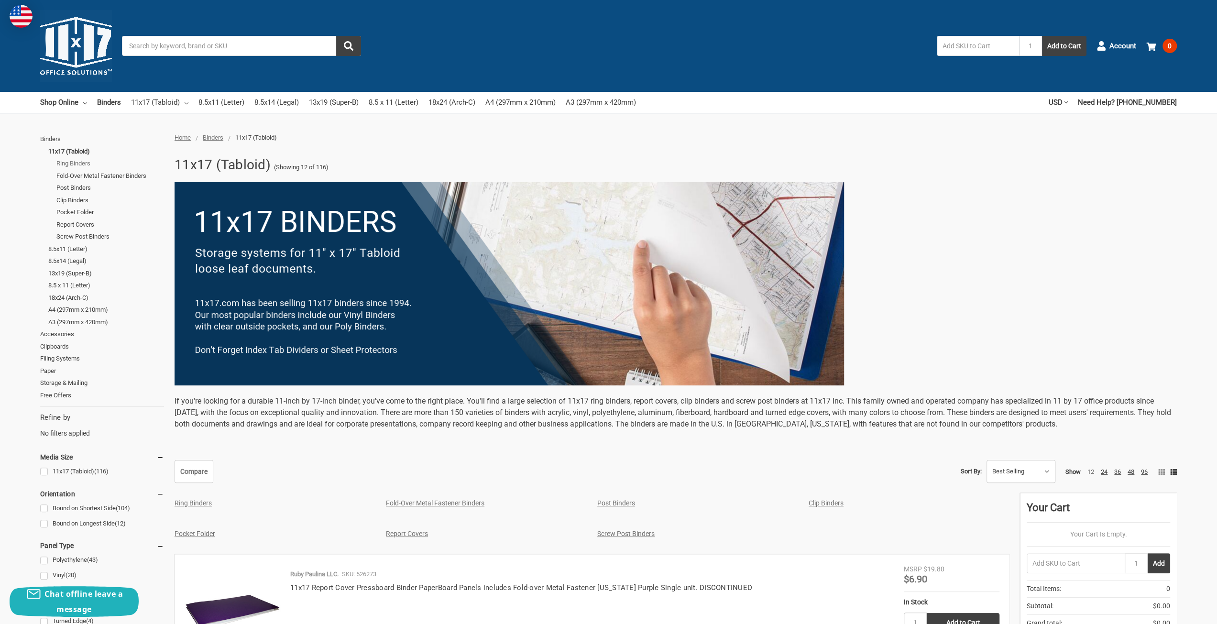
click at [71, 161] on link "Ring Binders" at bounding box center [110, 163] width 108 height 12
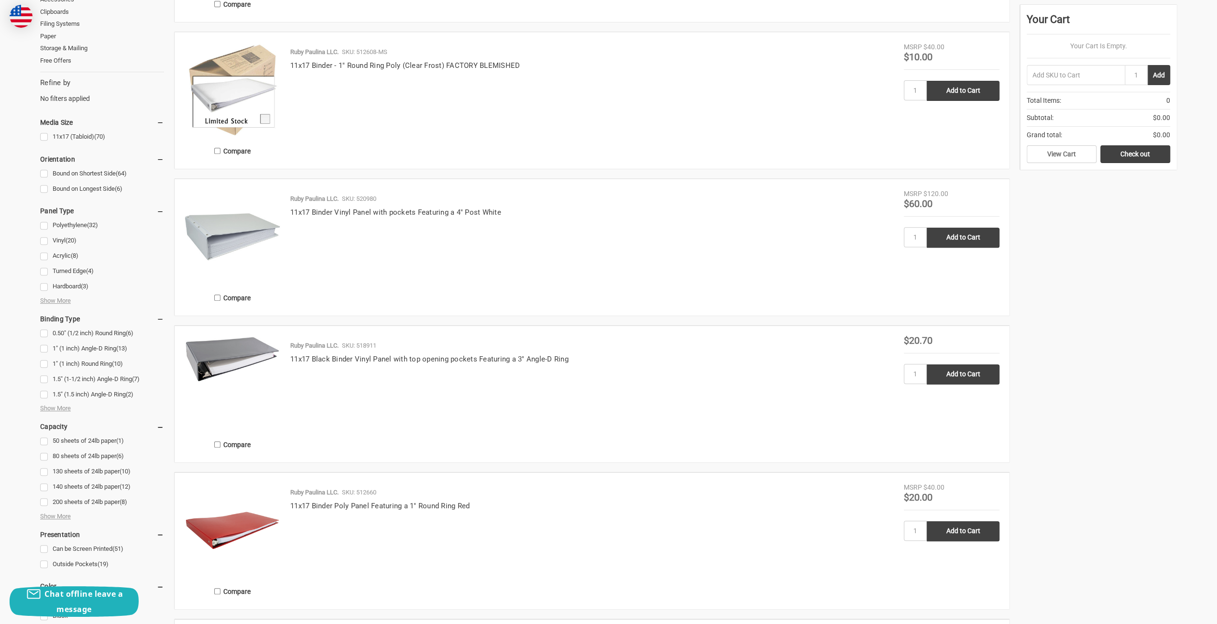
scroll to position [191, 0]
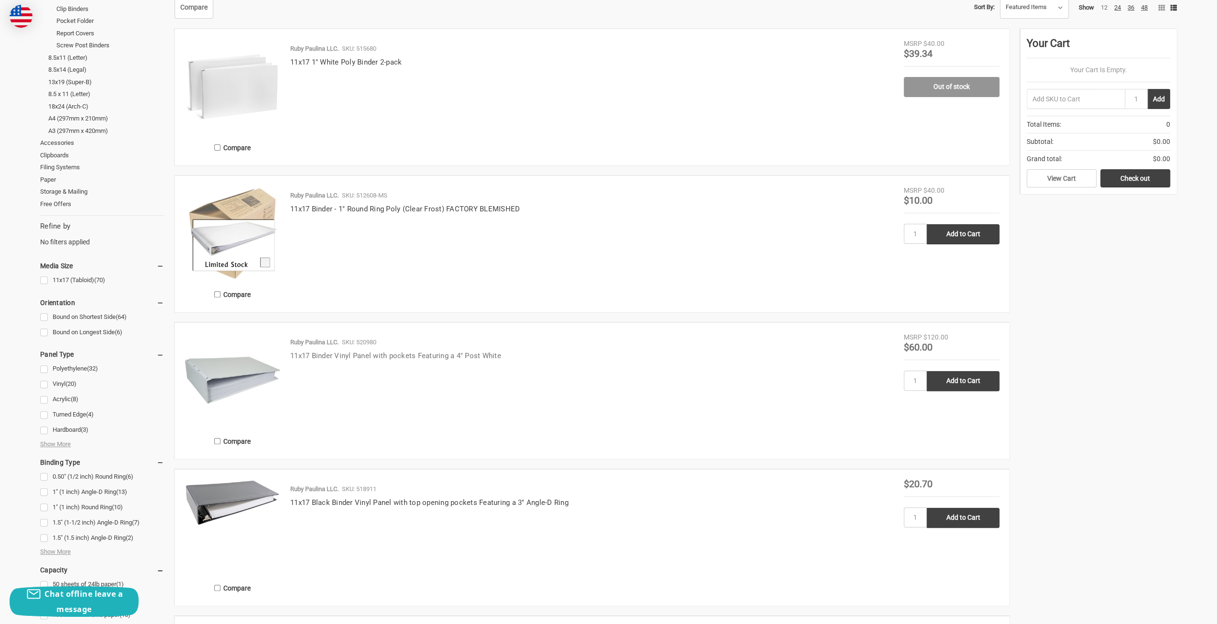
click at [406, 353] on link "11x17 Binder Vinyl Panel with pockets Featuring a 4" Post White" at bounding box center [395, 356] width 211 height 9
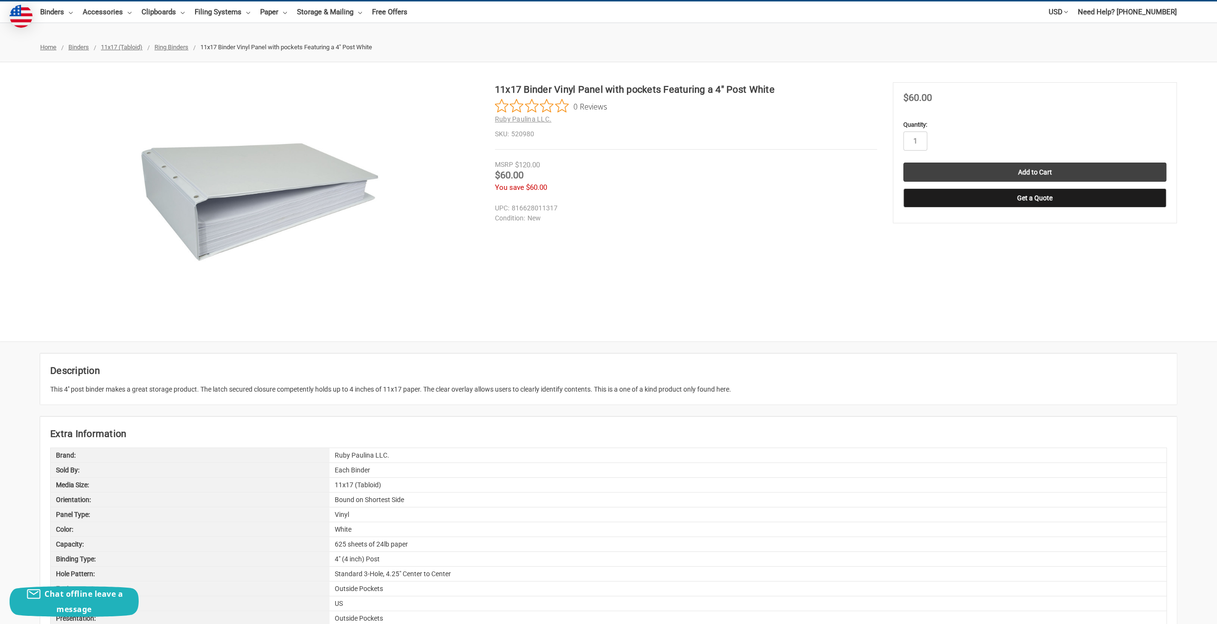
scroll to position [96, 0]
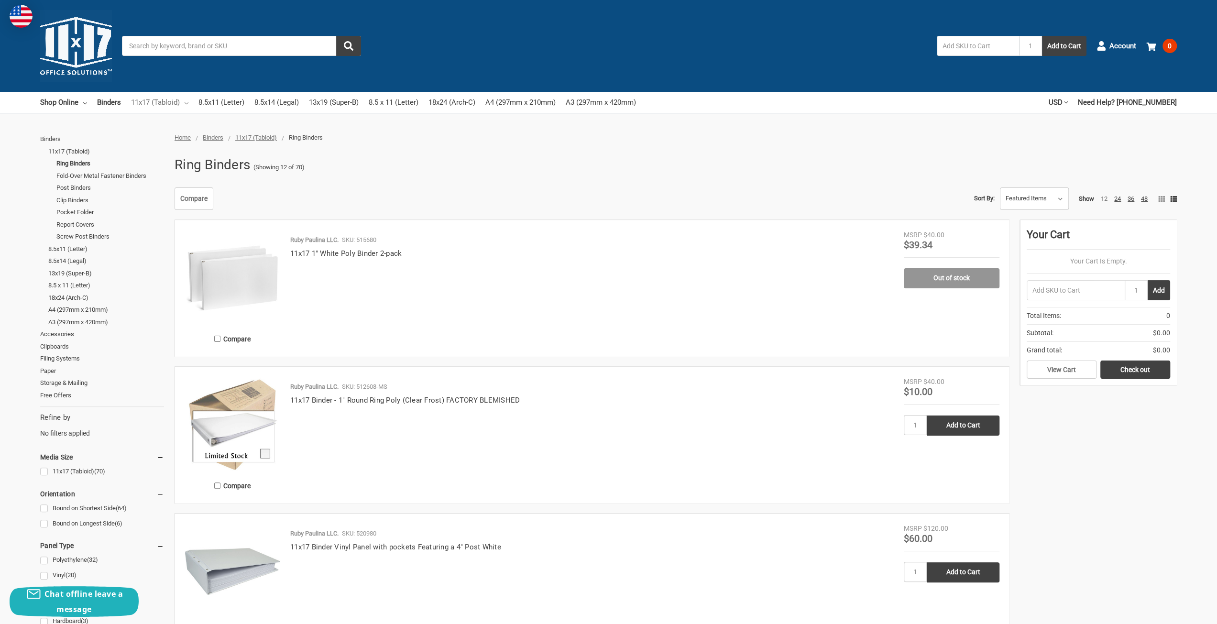
click at [187, 104] on icon at bounding box center [187, 103] width 4 height 4
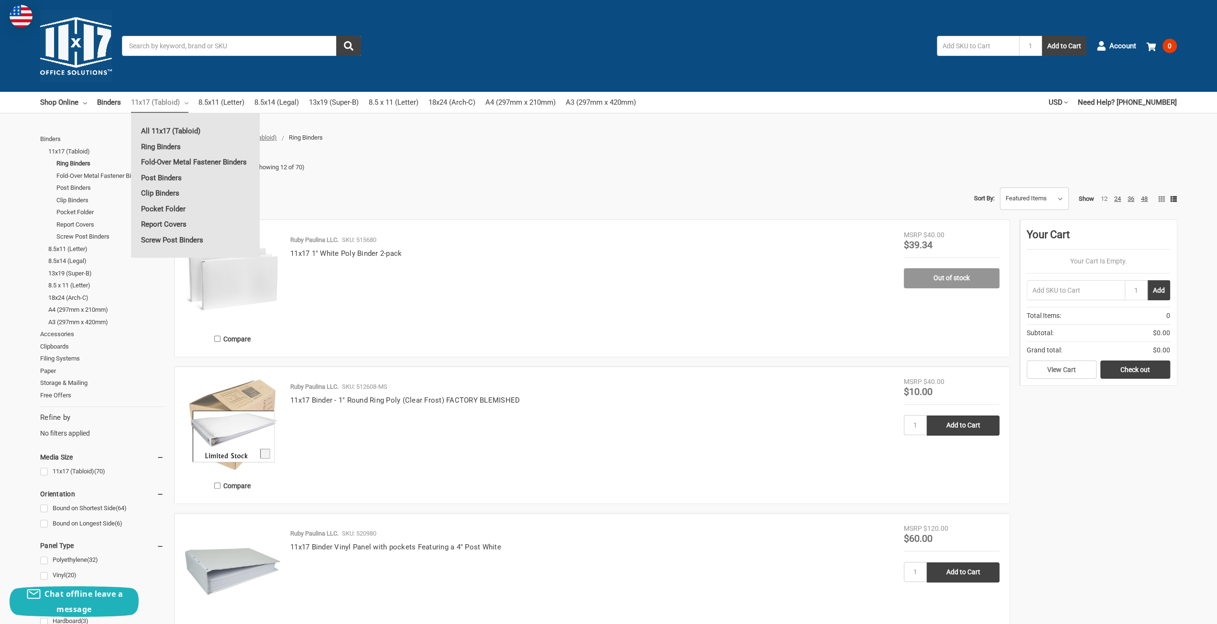
click at [239, 44] on input "Search" at bounding box center [241, 46] width 239 height 20
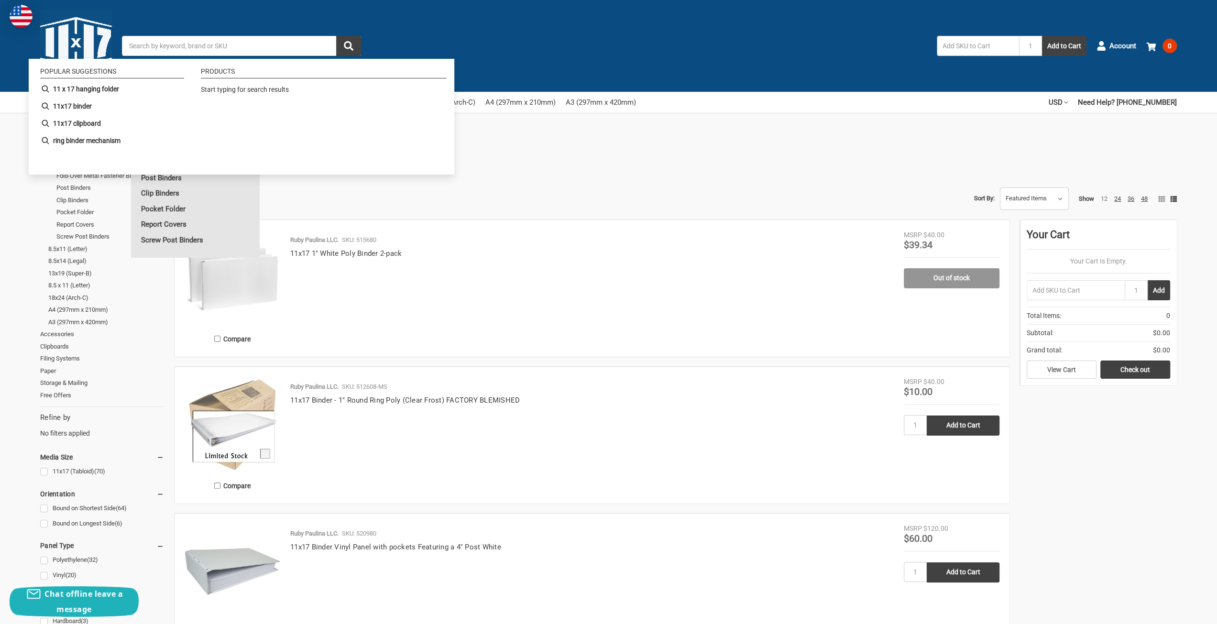
paste input "11 x 17 Portrait Binder"
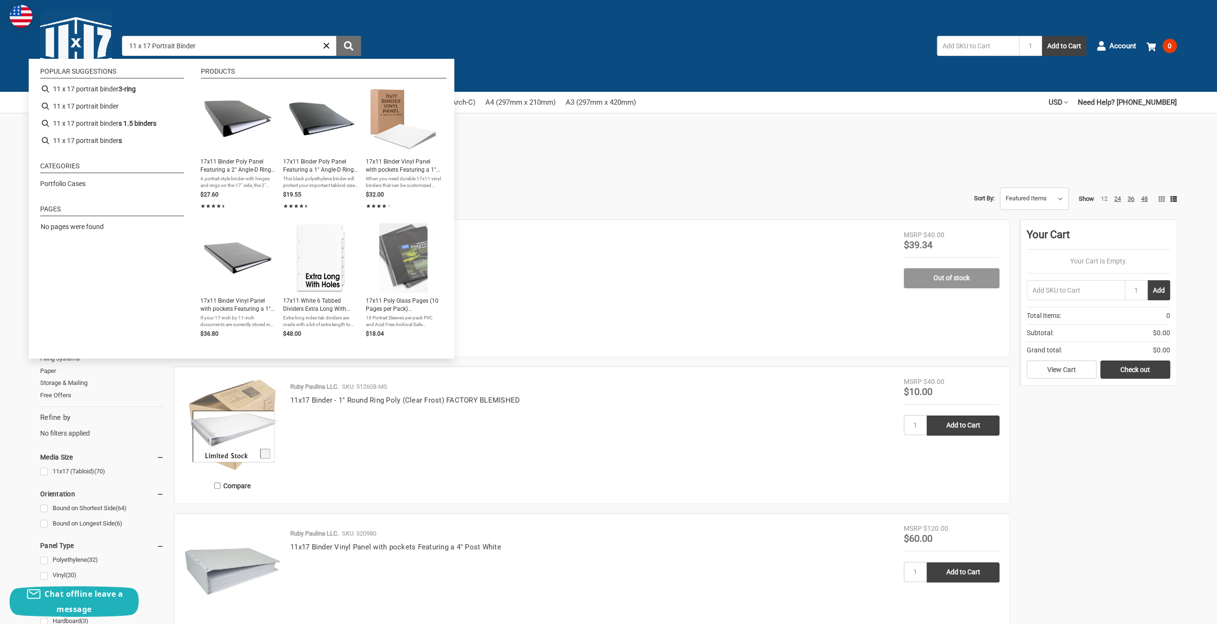
type input "11 x 17 Portrait Binder"
click at [349, 44] on icon "submit" at bounding box center [349, 46] width 10 height 10
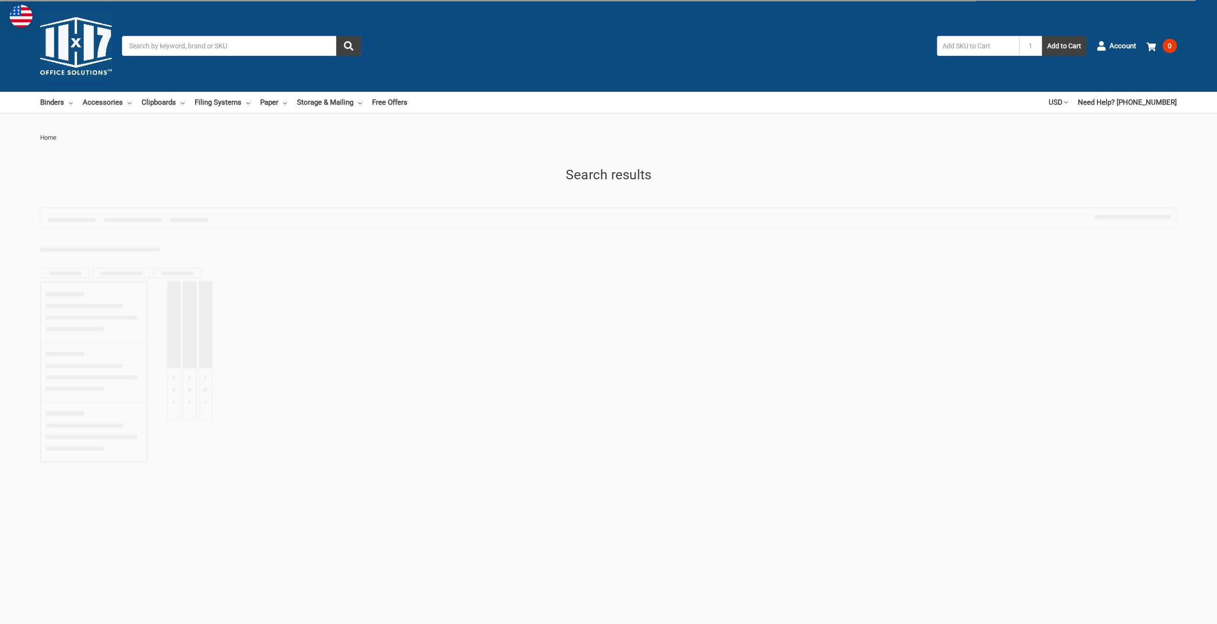
type input "11 x 17 Portrait Binder"
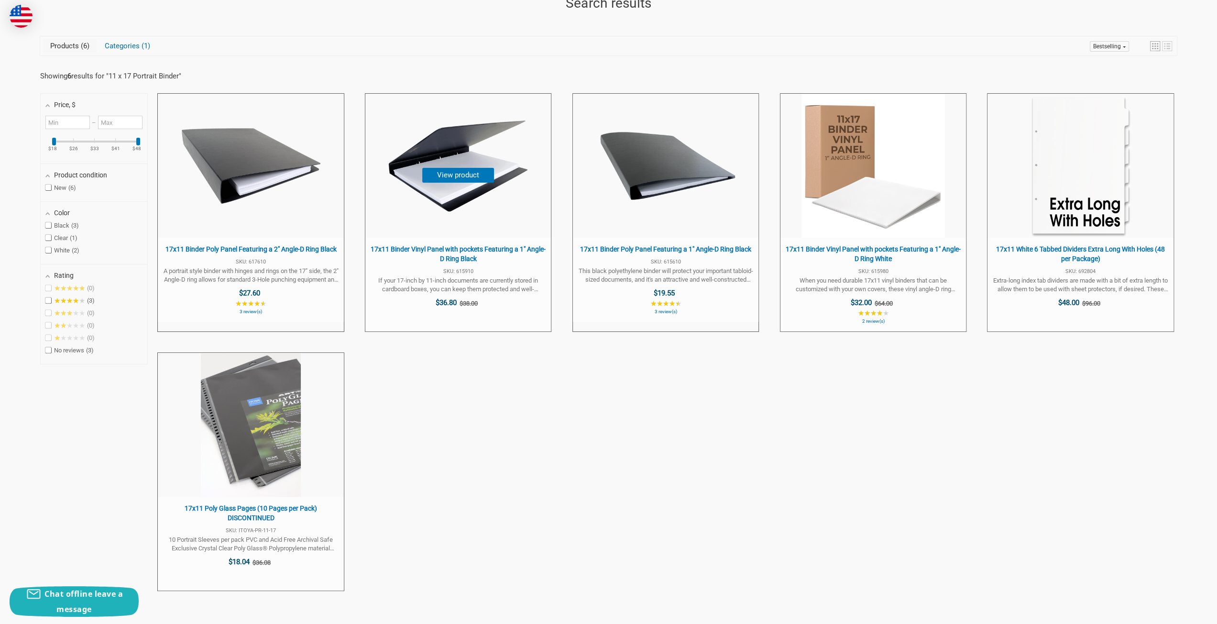
scroll to position [191, 0]
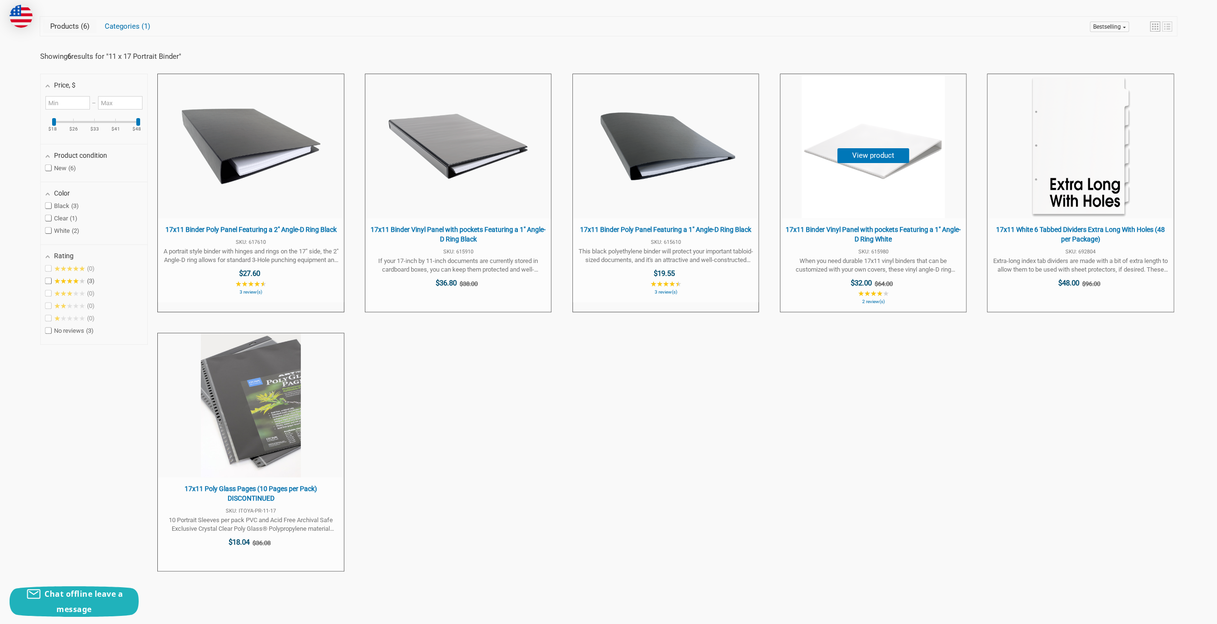
click at [871, 155] on button "View product" at bounding box center [874, 155] width 72 height 15
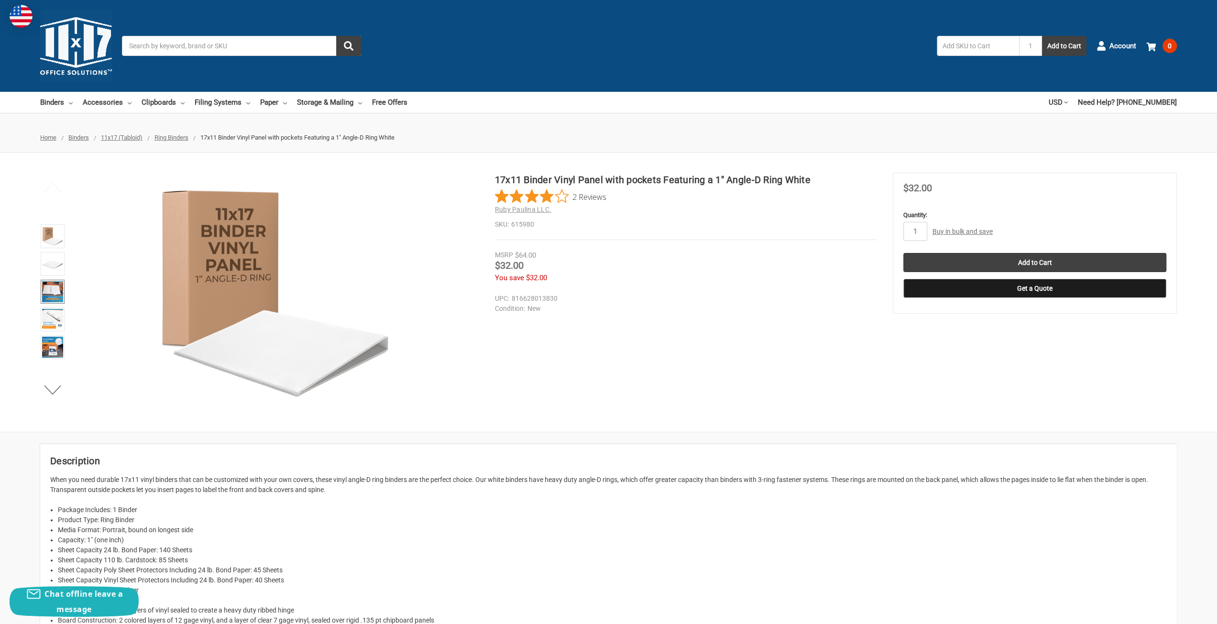
click at [53, 289] on img at bounding box center [52, 291] width 21 height 21
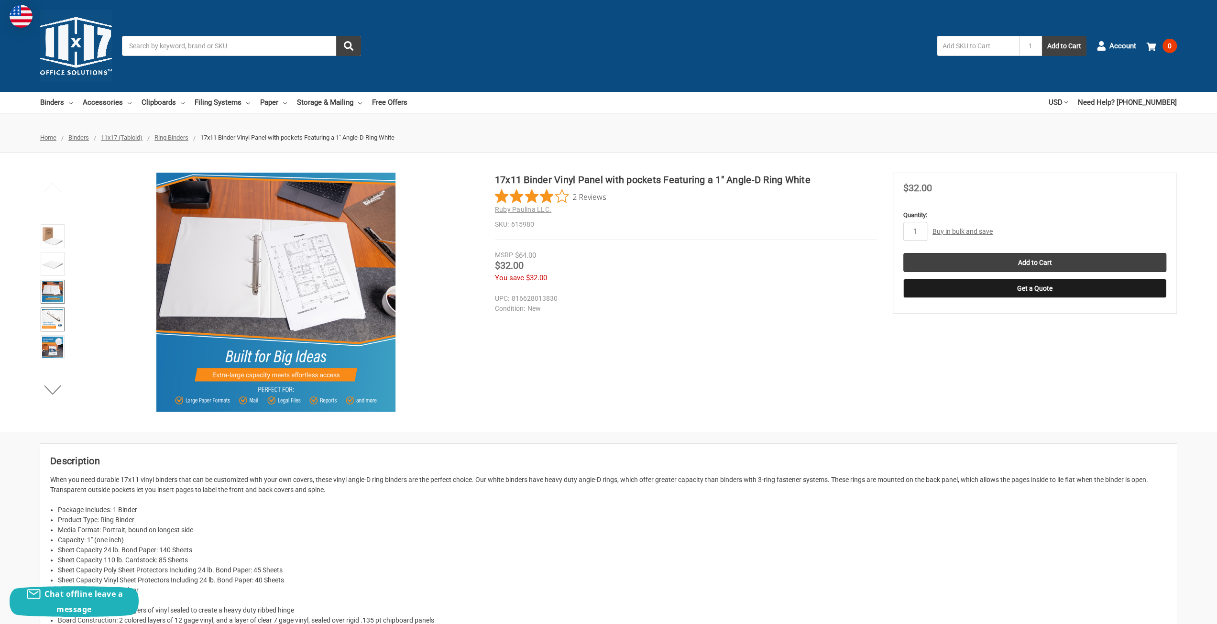
click at [58, 314] on img at bounding box center [52, 319] width 21 height 21
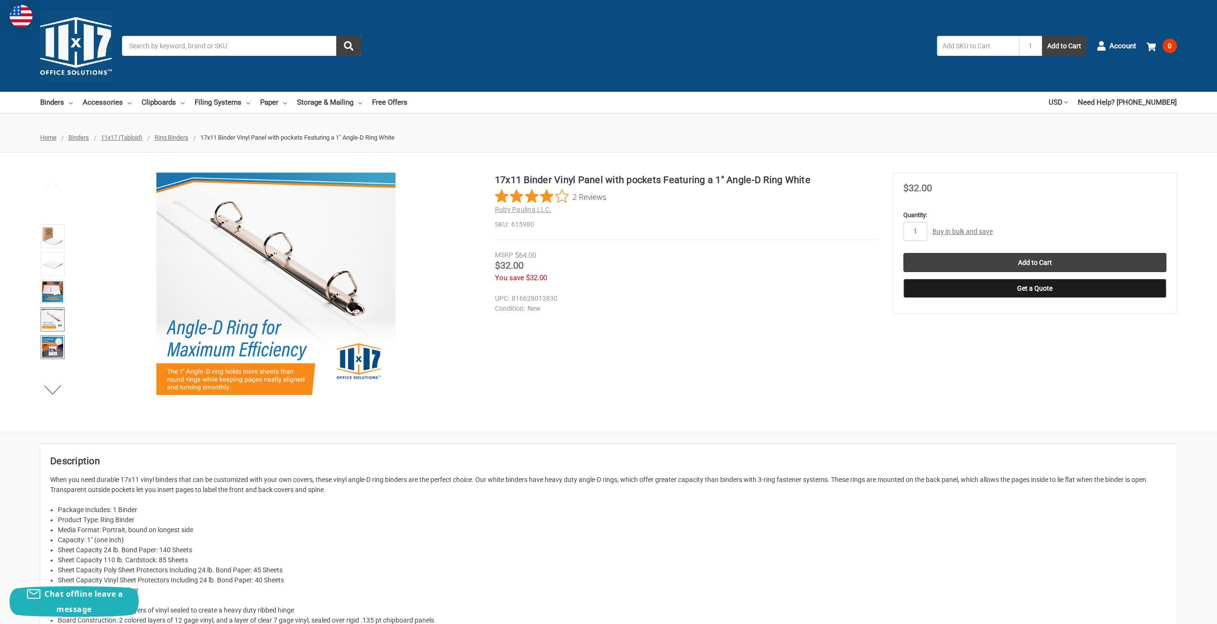
click at [54, 345] on img at bounding box center [52, 347] width 21 height 21
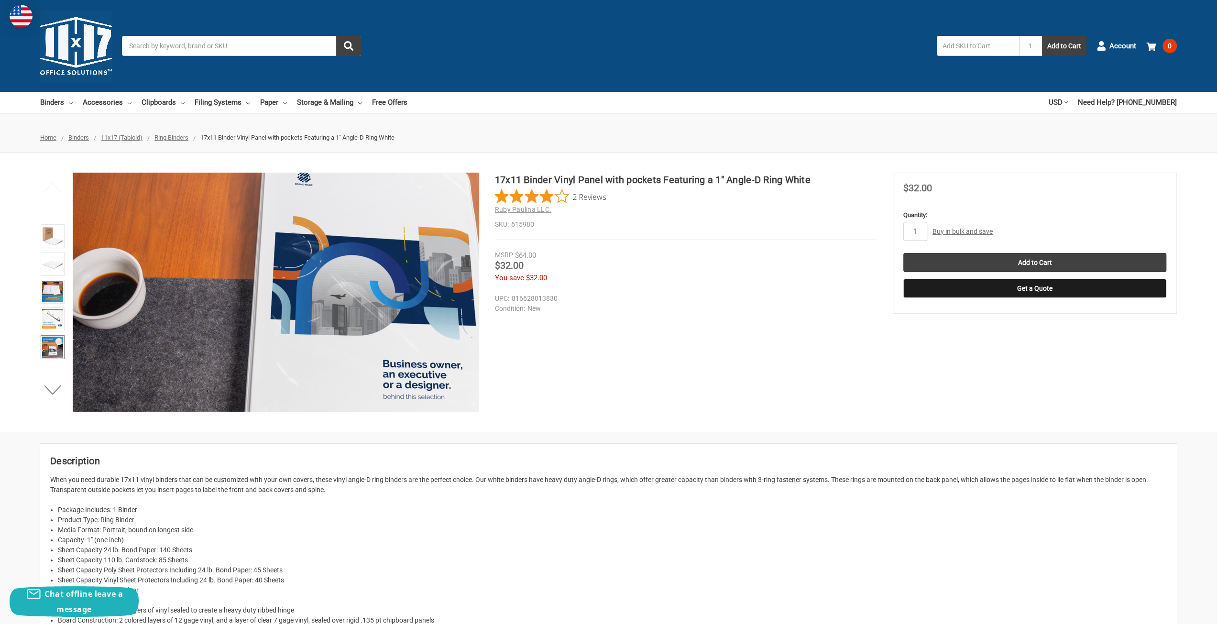
click at [279, 364] on img at bounding box center [367, 190] width 612 height 612
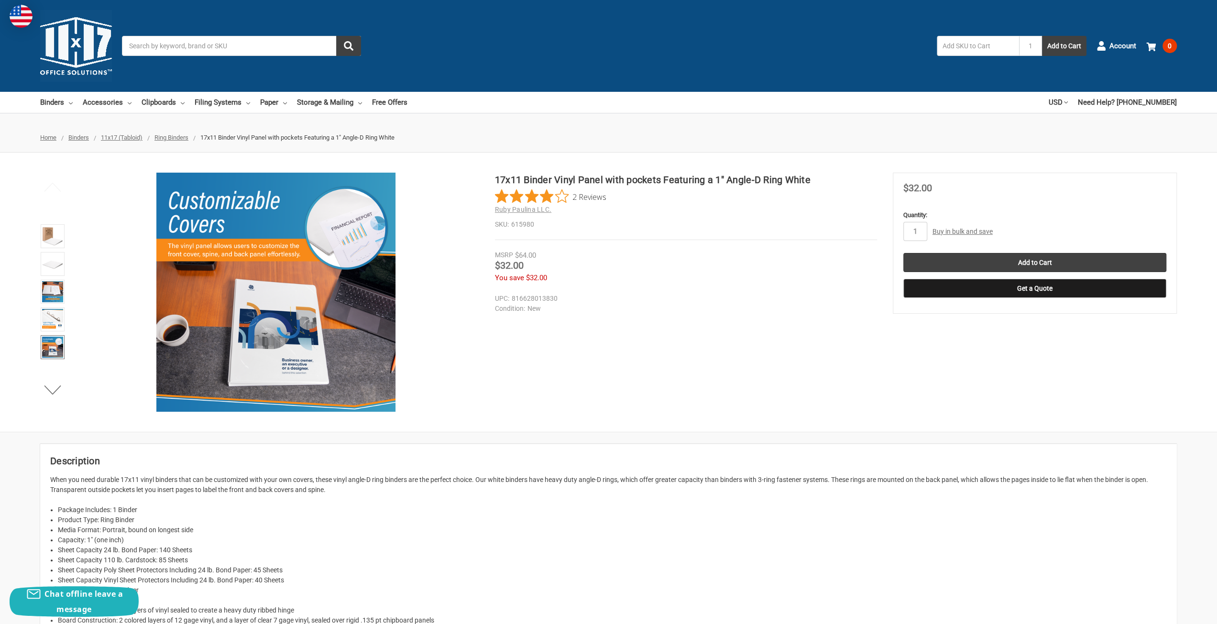
click at [49, 348] on img at bounding box center [52, 347] width 21 height 21
click at [52, 390] on button "Next" at bounding box center [52, 389] width 29 height 19
click at [55, 348] on img at bounding box center [52, 347] width 21 height 21
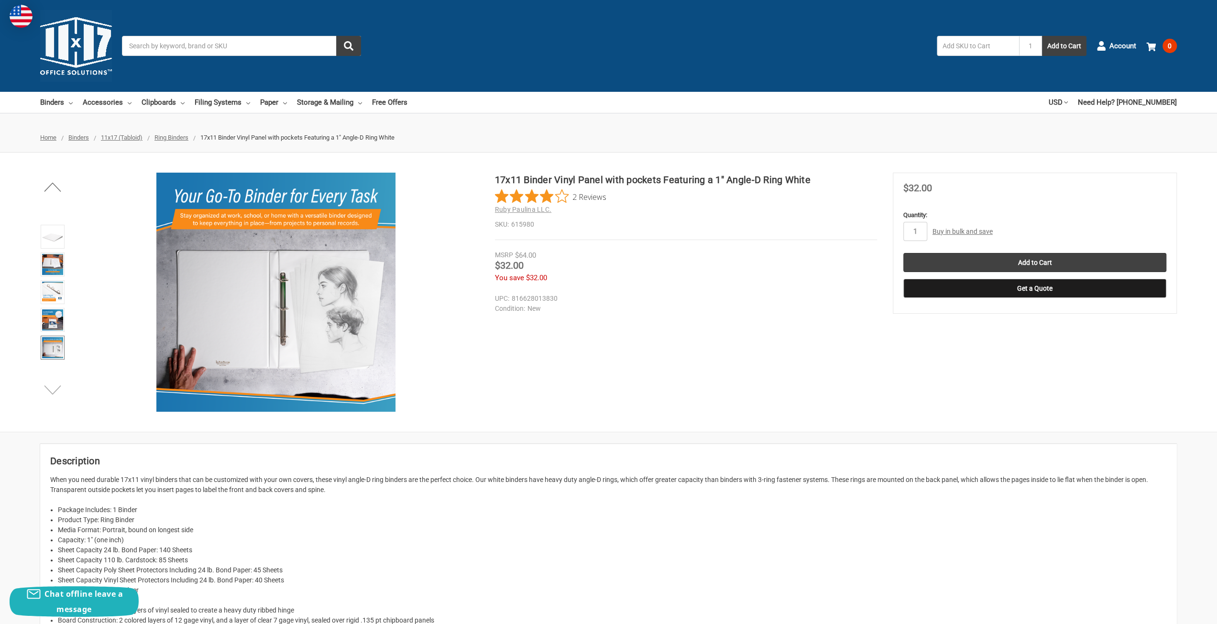
click at [58, 389] on button "Next" at bounding box center [52, 389] width 29 height 19
click at [54, 346] on img at bounding box center [52, 348] width 21 height 21
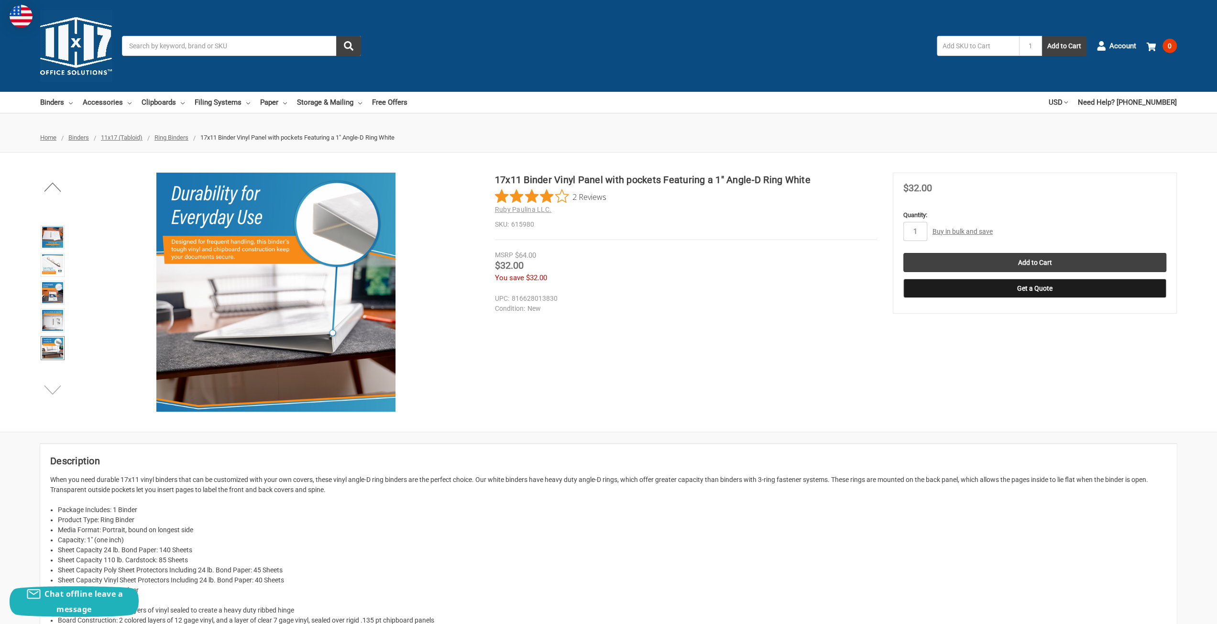
click at [55, 390] on button "Next" at bounding box center [52, 389] width 29 height 19
click at [51, 349] on img at bounding box center [52, 348] width 21 height 21
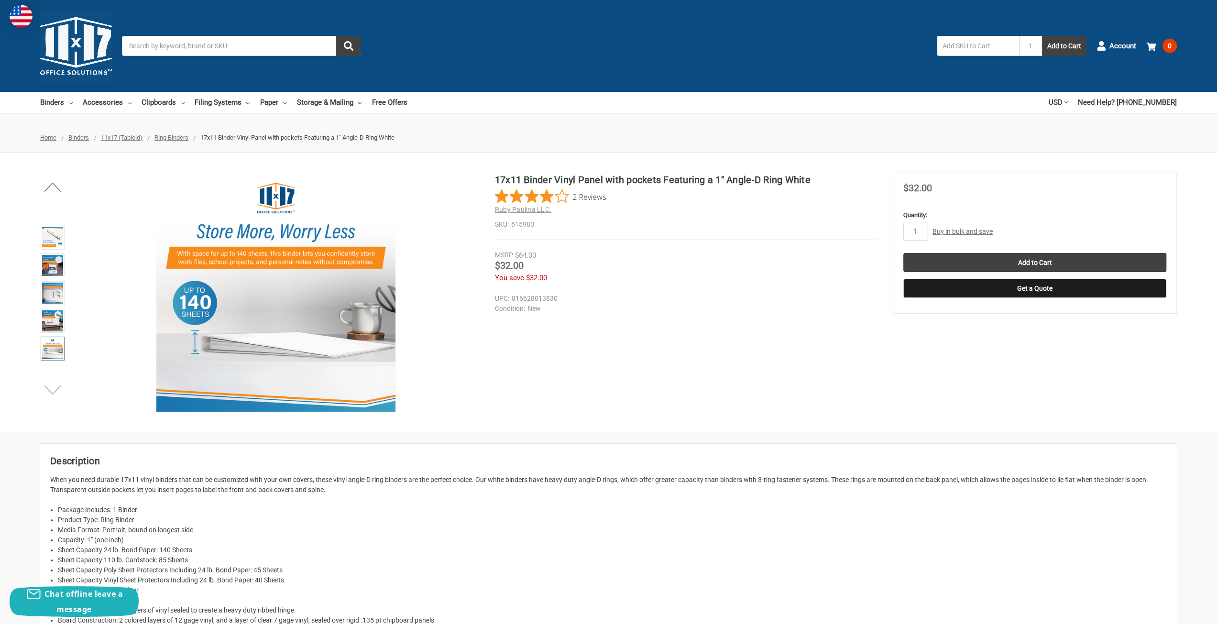
click at [55, 394] on button "Next" at bounding box center [52, 389] width 29 height 19
click at [53, 340] on img at bounding box center [52, 349] width 21 height 21
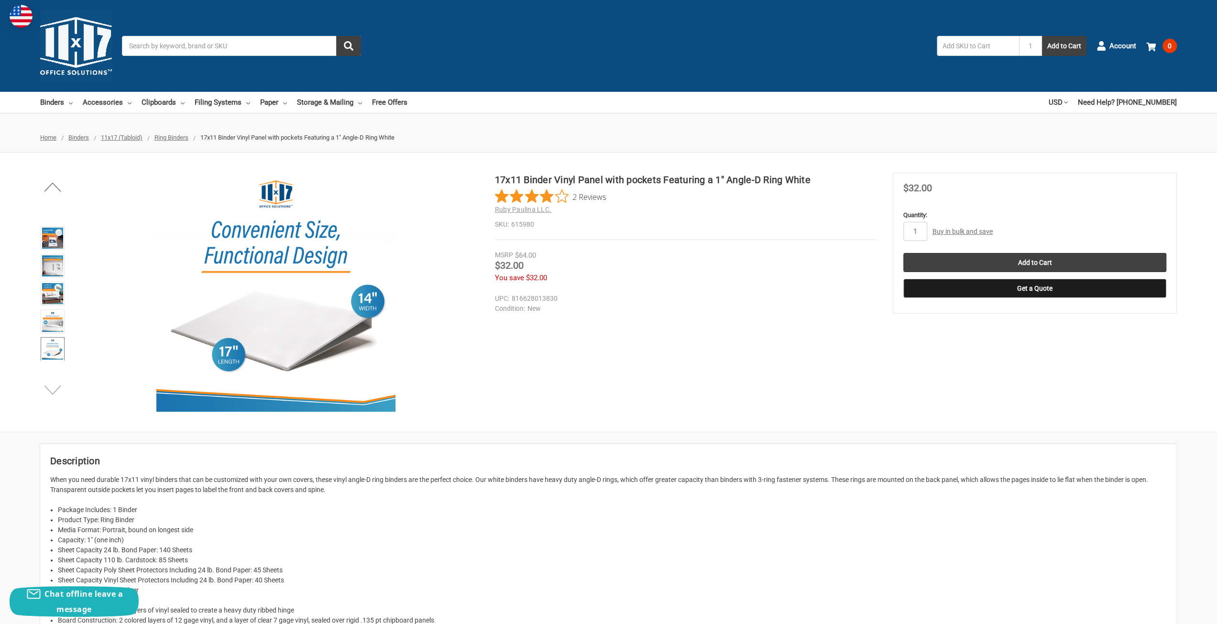
click at [54, 389] on button "Next" at bounding box center [52, 389] width 29 height 19
click at [49, 346] on img at bounding box center [52, 349] width 21 height 21
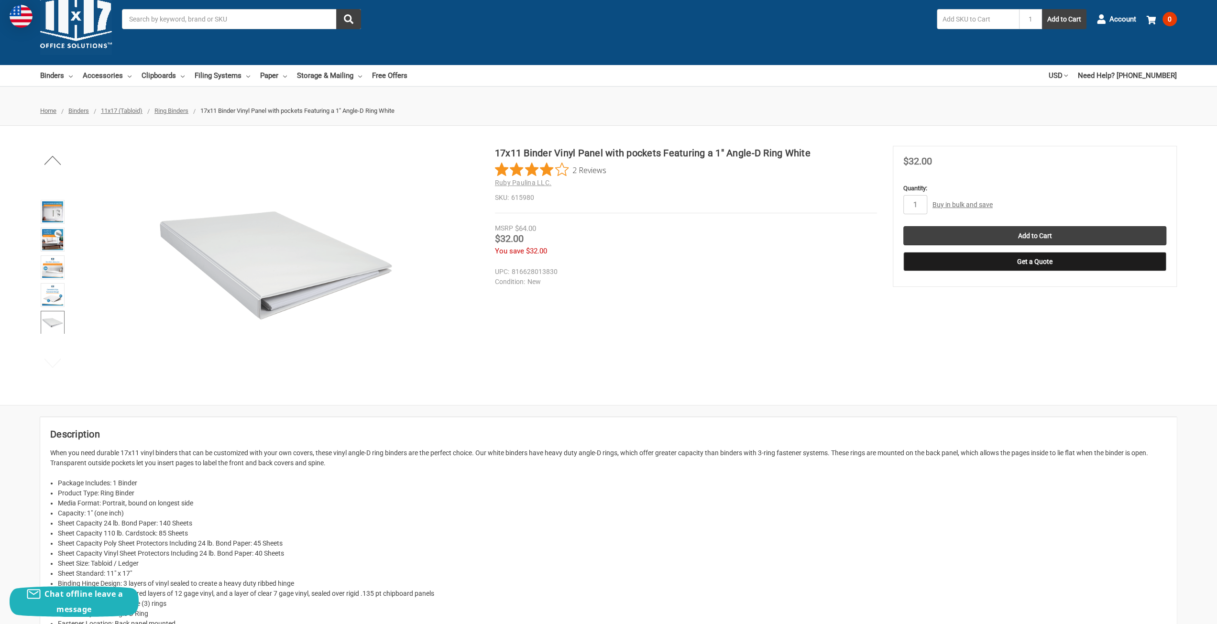
scroll to position [48, 0]
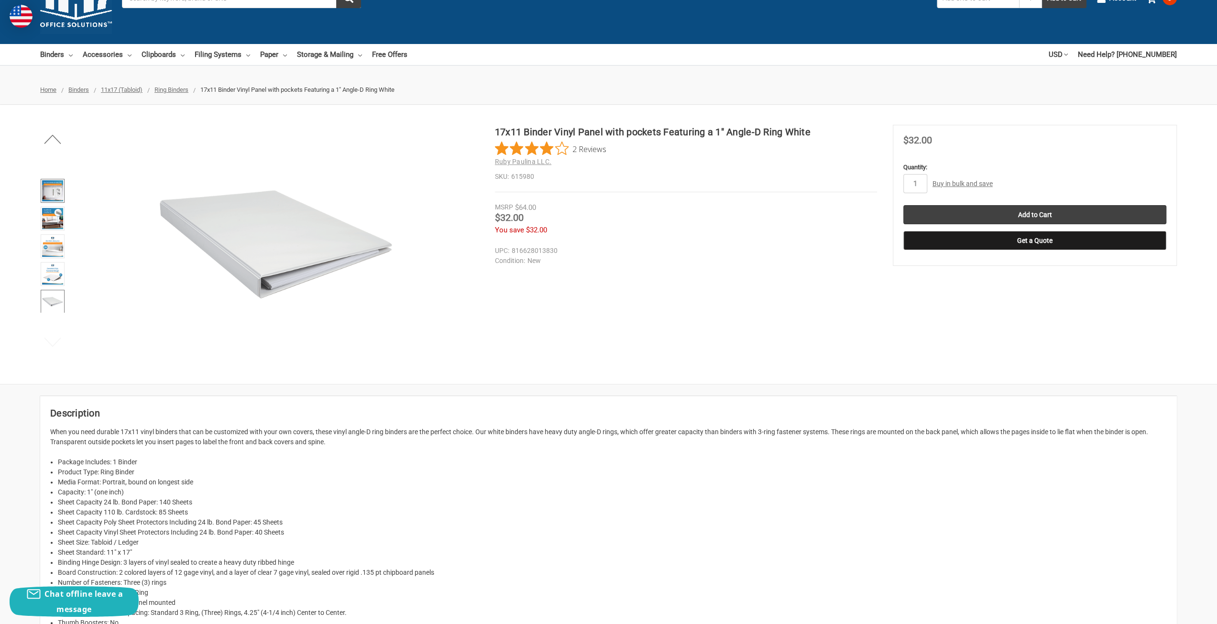
click at [54, 186] on img at bounding box center [52, 190] width 21 height 21
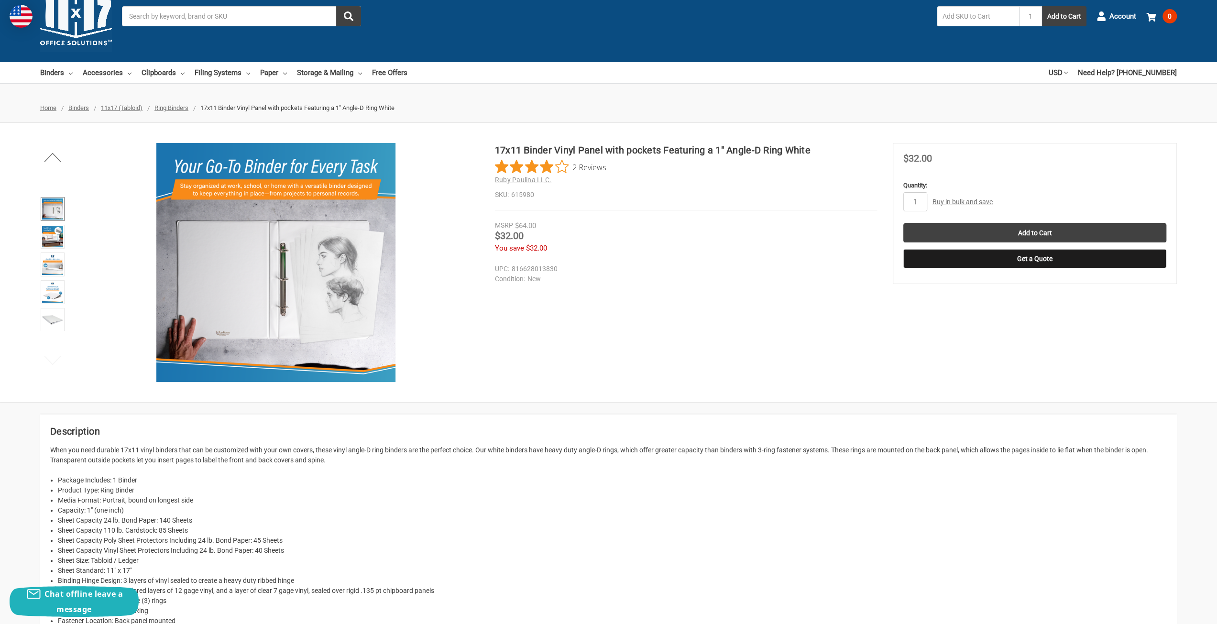
scroll to position [0, 0]
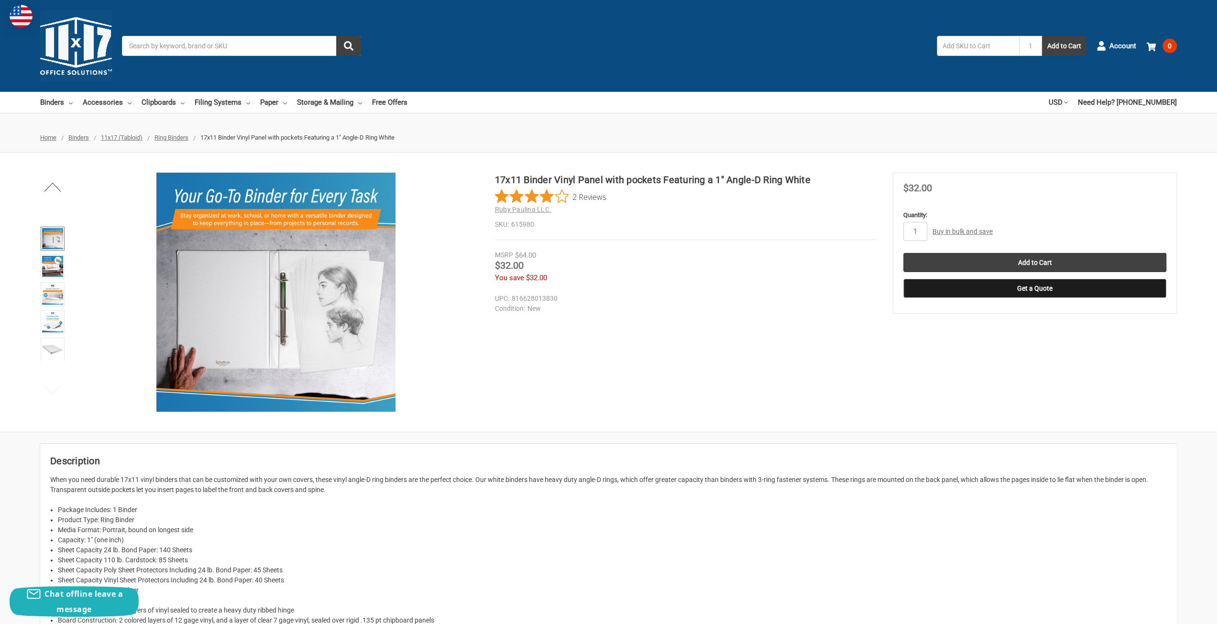
click at [55, 237] on img at bounding box center [52, 238] width 21 height 21
click at [52, 261] on img at bounding box center [52, 266] width 21 height 21
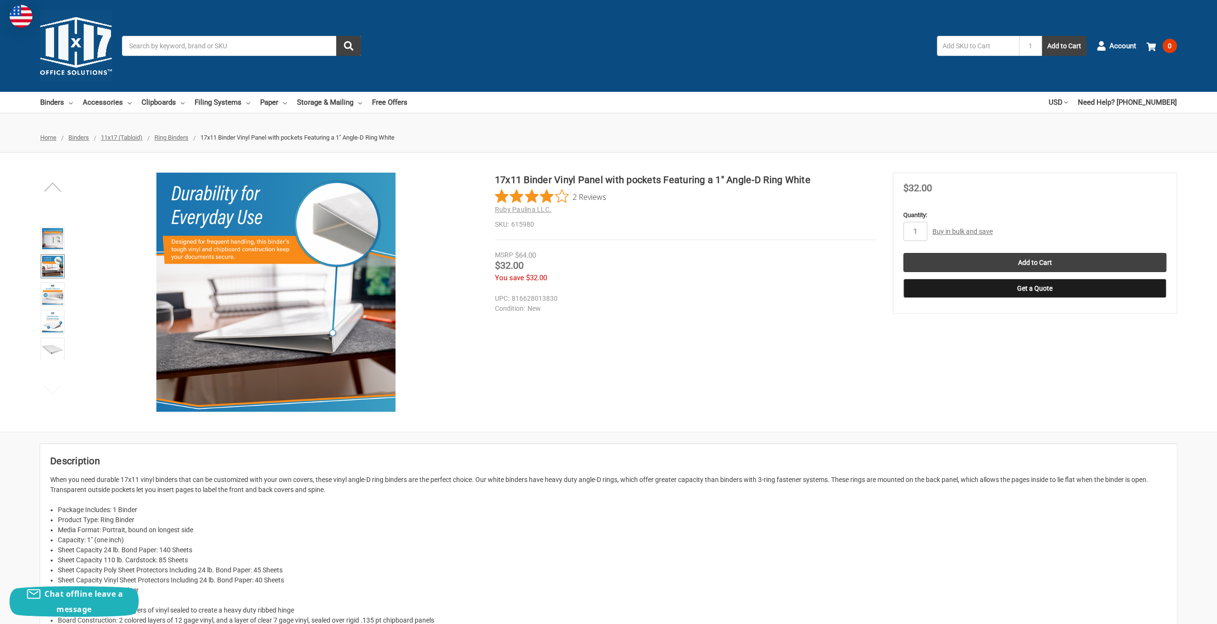
click at [54, 190] on button "Previous" at bounding box center [52, 186] width 29 height 19
click at [53, 237] on img at bounding box center [52, 237] width 21 height 21
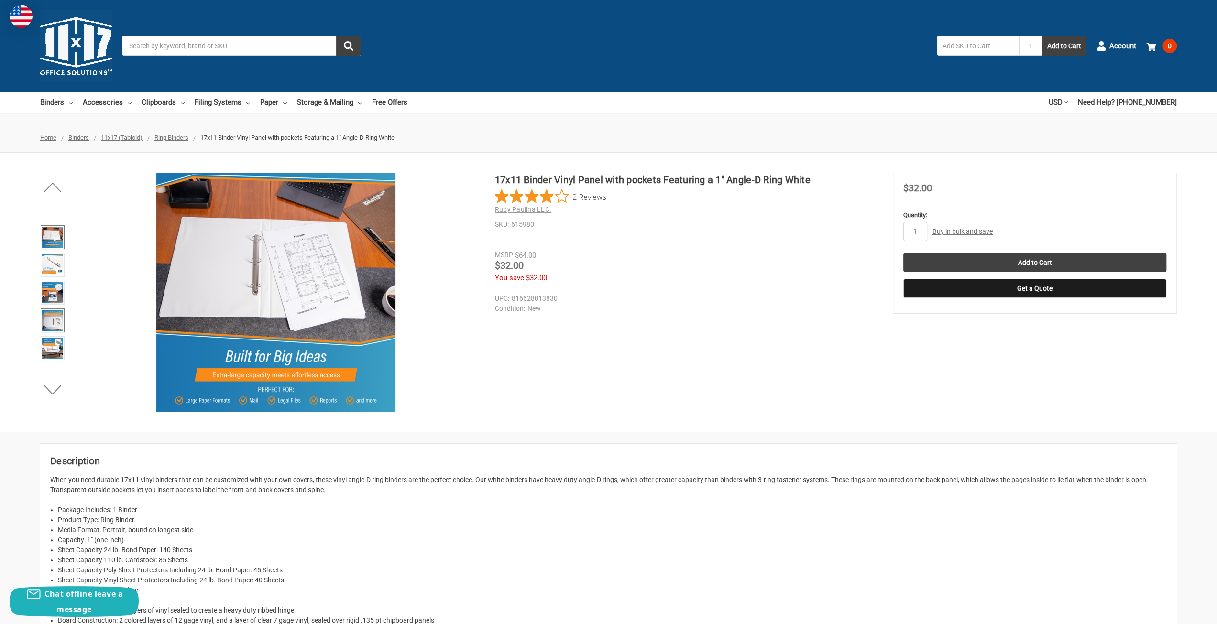
click at [55, 321] on img at bounding box center [52, 320] width 21 height 21
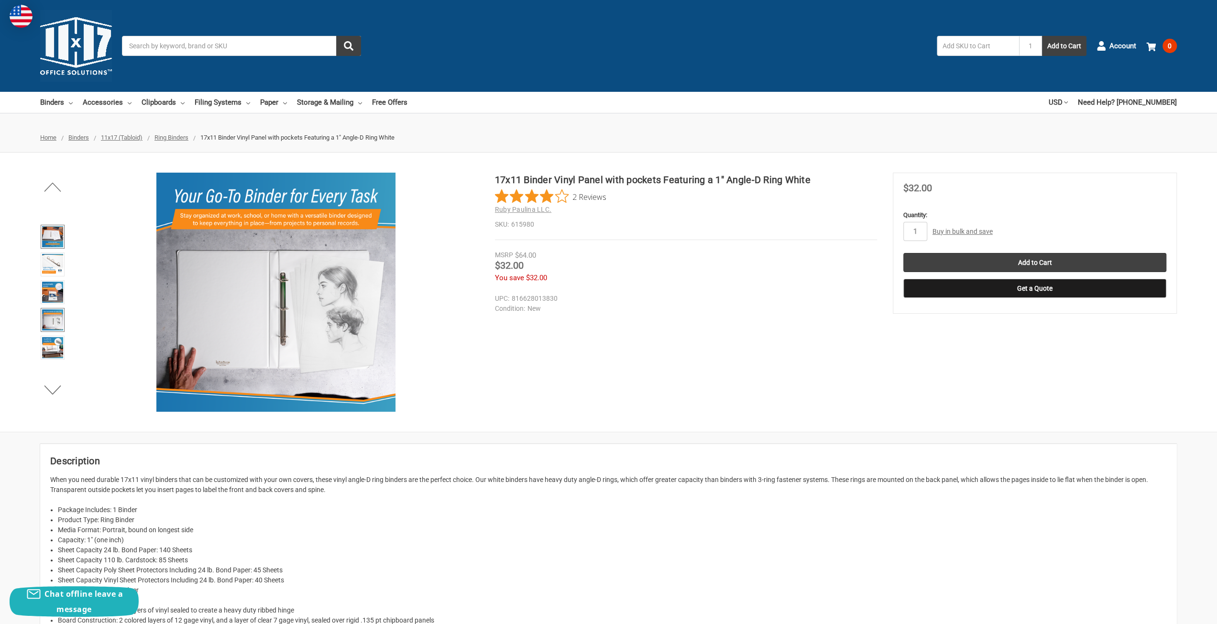
drag, startPoint x: 51, startPoint y: 235, endPoint x: 60, endPoint y: 231, distance: 10.5
click at [51, 234] on img at bounding box center [52, 236] width 21 height 21
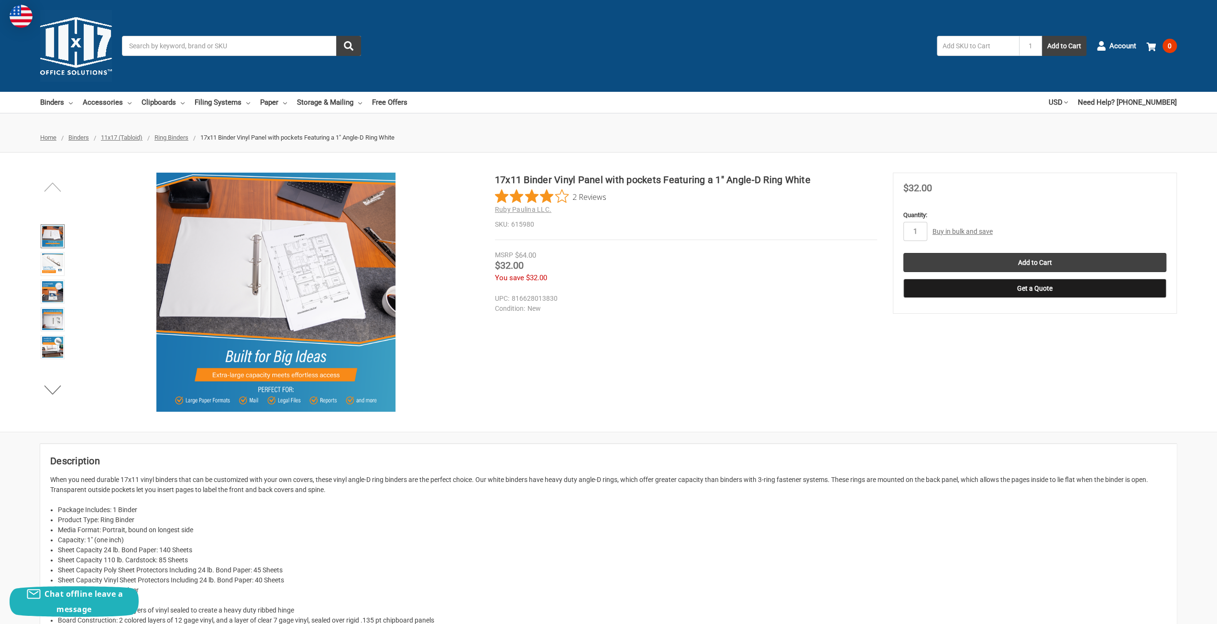
click at [56, 186] on button "Previous" at bounding box center [52, 186] width 29 height 19
click at [48, 233] on img at bounding box center [52, 236] width 21 height 21
